Goal: Task Accomplishment & Management: Use online tool/utility

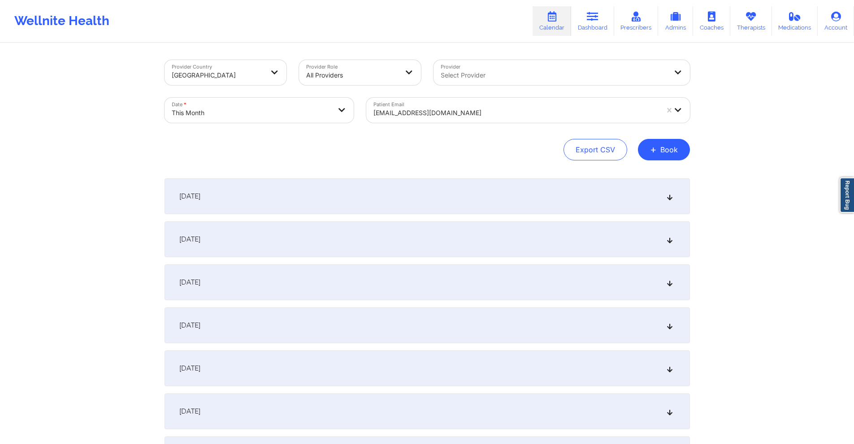
click at [463, 112] on div at bounding box center [515, 113] width 285 height 11
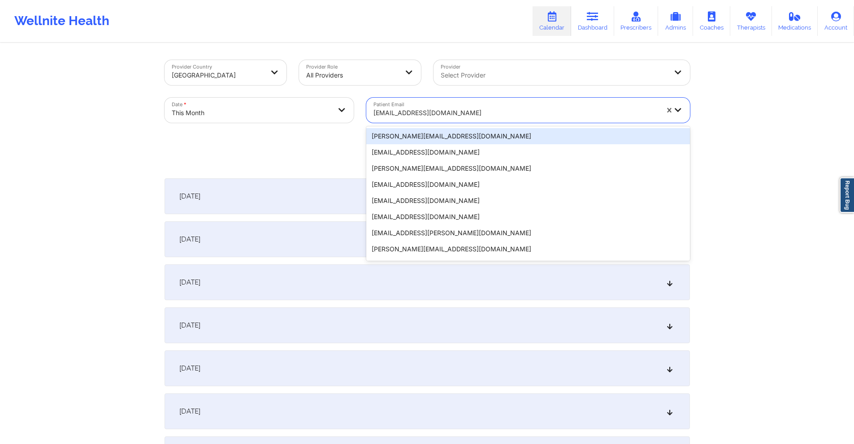
paste input "[EMAIL_ADDRESS][DOMAIN_NAME]"
type input "[EMAIL_ADDRESS][DOMAIN_NAME]"
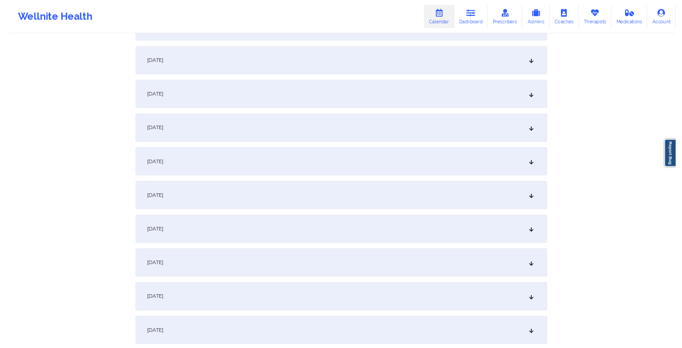
scroll to position [717, 0]
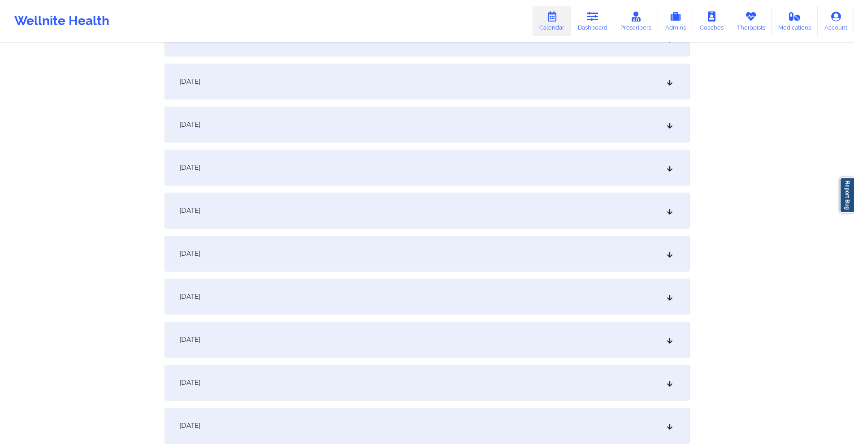
click at [344, 90] on div "[DATE]" at bounding box center [426, 82] width 525 height 36
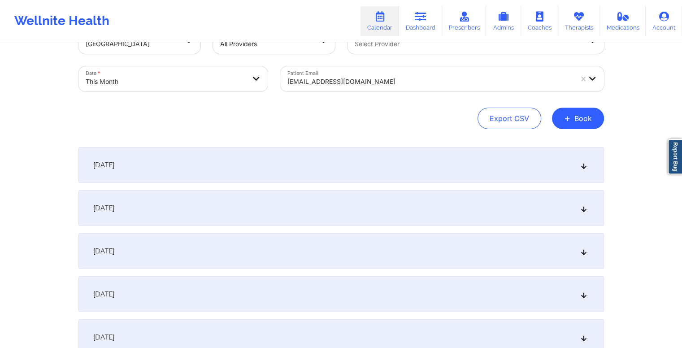
scroll to position [0, 0]
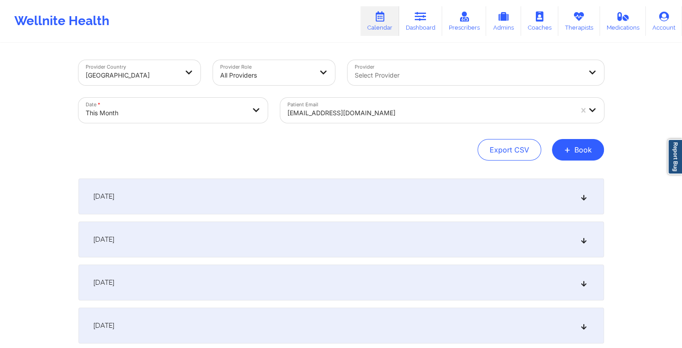
click at [367, 114] on div at bounding box center [429, 113] width 285 height 11
drag, startPoint x: 367, startPoint y: 114, endPoint x: 335, endPoint y: 108, distance: 31.8
click at [336, 107] on div "[EMAIL_ADDRESS][DOMAIN_NAME]" at bounding box center [429, 113] width 285 height 20
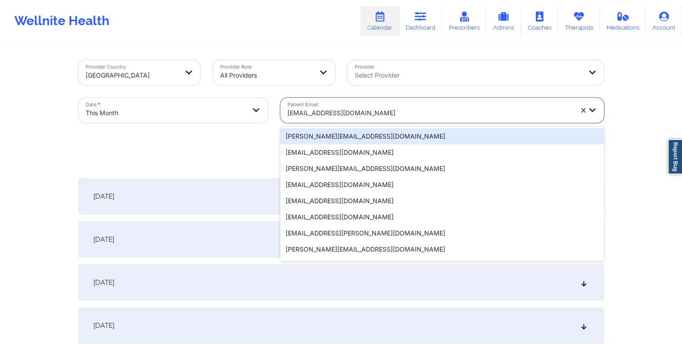
paste input "[EMAIL_ADDRESS][DOMAIN_NAME]"
type input "[EMAIL_ADDRESS][DOMAIN_NAME]"
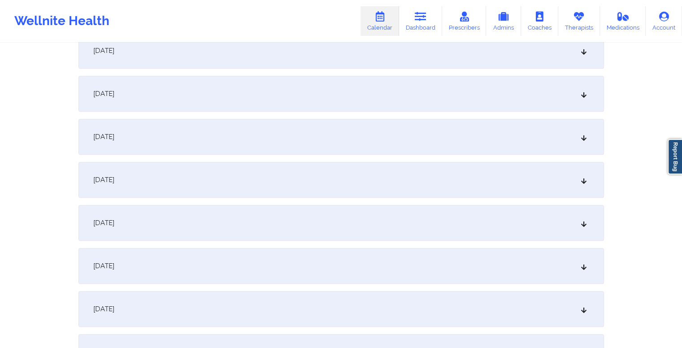
scroll to position [538, 0]
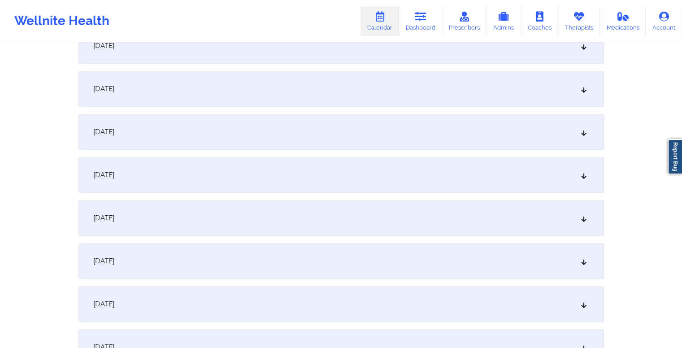
click at [173, 132] on div "[DATE]" at bounding box center [340, 132] width 525 height 36
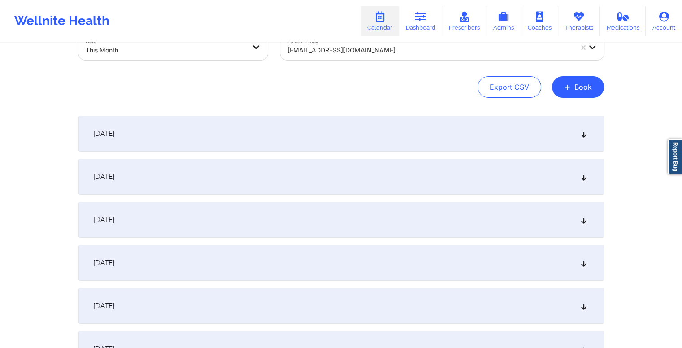
scroll to position [0, 0]
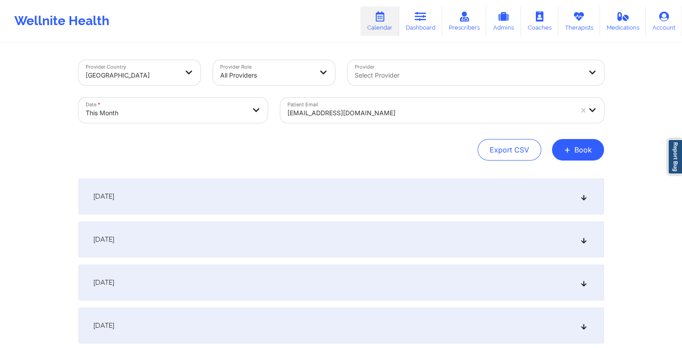
click at [439, 110] on div at bounding box center [429, 113] width 285 height 11
drag, startPoint x: 439, startPoint y: 110, endPoint x: 390, endPoint y: 111, distance: 48.9
click at [390, 111] on div at bounding box center [429, 113] width 285 height 11
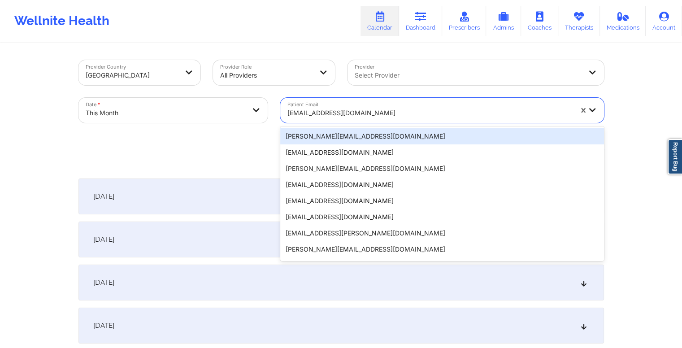
paste input "[EMAIL_ADDRESS][DOMAIN_NAME]"
type input "[EMAIL_ADDRESS][DOMAIN_NAME]"
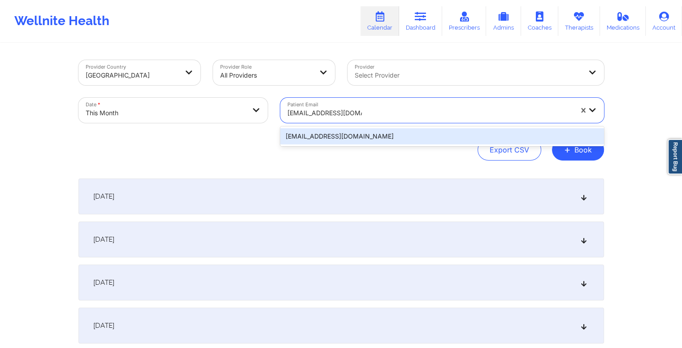
click at [383, 137] on div "[EMAIL_ADDRESS][DOMAIN_NAME]" at bounding box center [442, 136] width 324 height 16
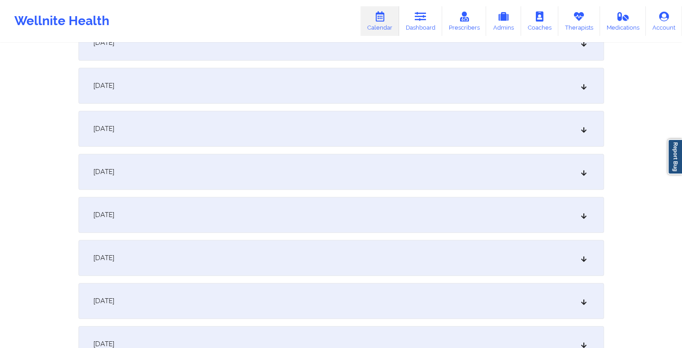
scroll to position [538, 0]
click at [317, 136] on div "[DATE]" at bounding box center [340, 132] width 525 height 36
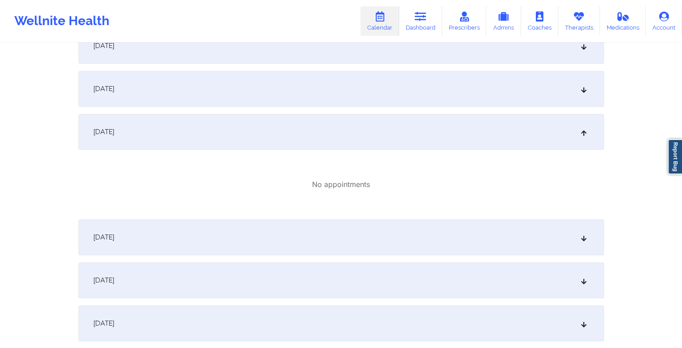
click at [194, 233] on div "[DATE]" at bounding box center [340, 237] width 525 height 36
